Goal: Task Accomplishment & Management: Use online tool/utility

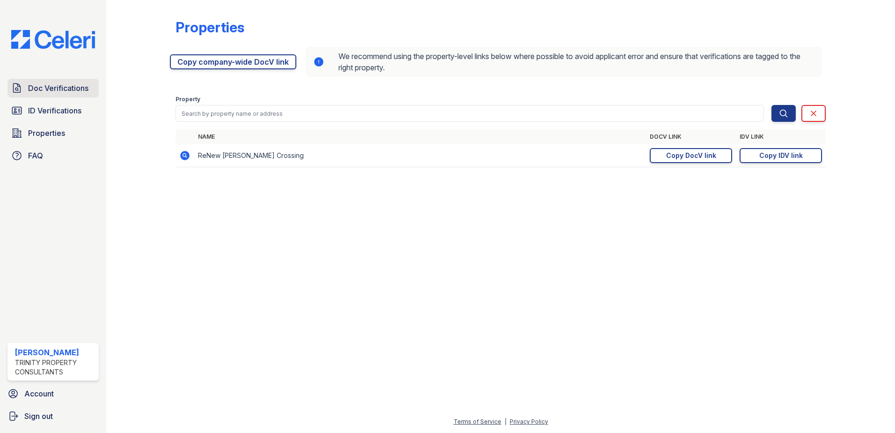
click at [36, 89] on span "Doc Verifications" at bounding box center [58, 87] width 60 height 11
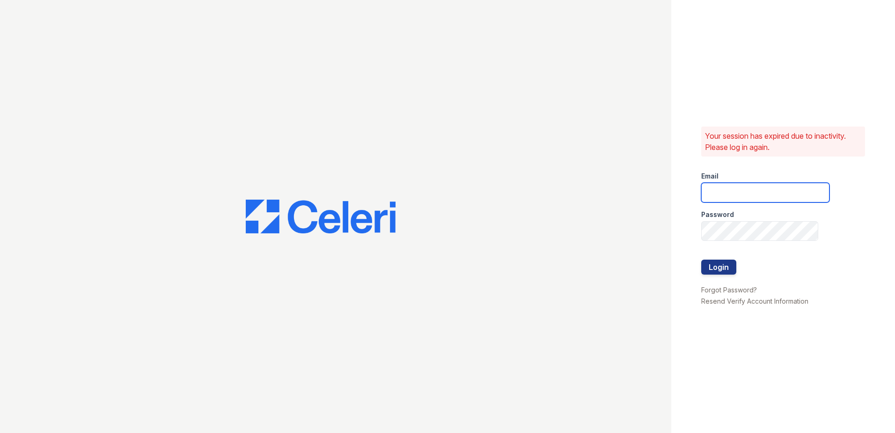
type input "[EMAIL_ADDRESS][DOMAIN_NAME]"
click at [724, 265] on button "Login" at bounding box center [719, 266] width 35 height 15
